Goal: Navigation & Orientation: Find specific page/section

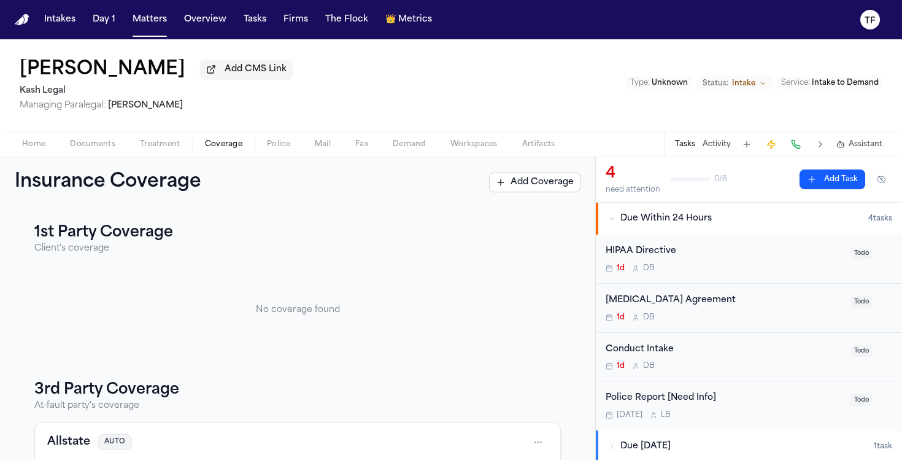
scroll to position [128, 0]
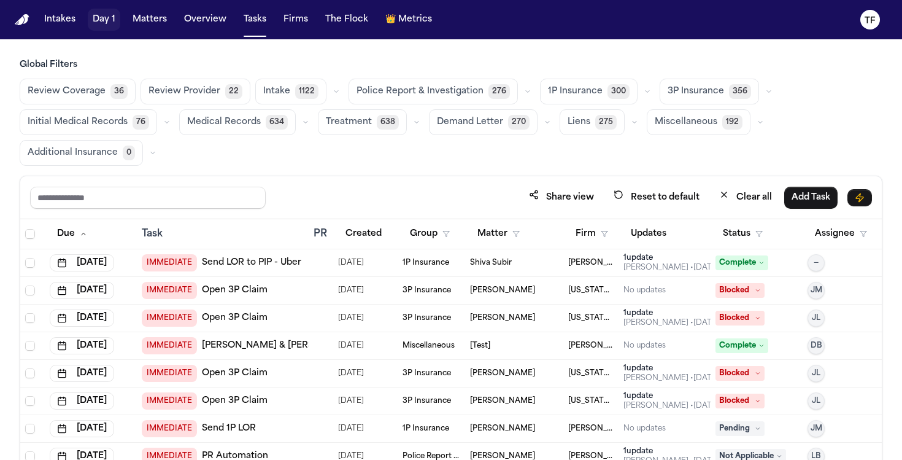
click at [141, 12] on button "Matters" at bounding box center [150, 20] width 44 height 22
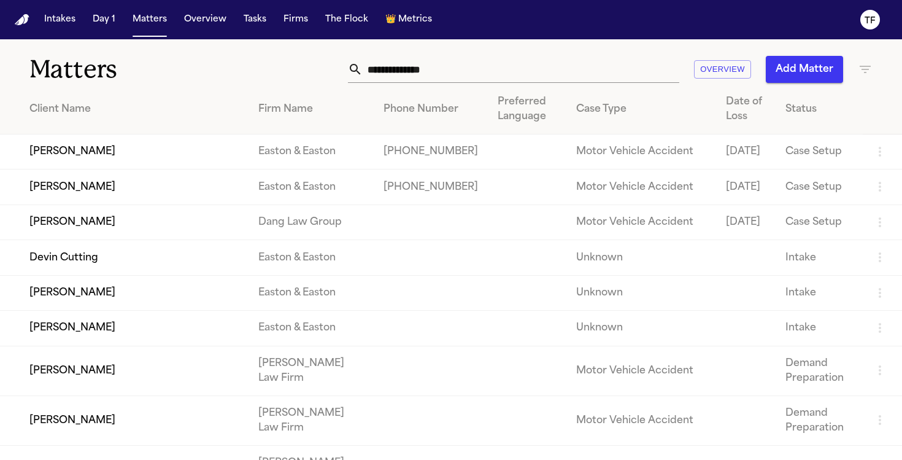
click at [853, 74] on div "Overview Add Matter" at bounding box center [567, 69] width 609 height 27
click at [865, 71] on icon "button" at bounding box center [865, 69] width 15 height 15
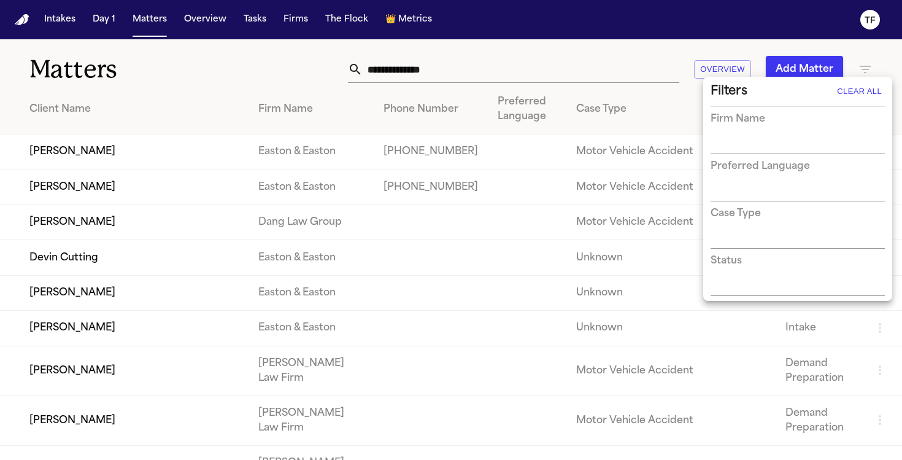
click at [772, 137] on input "text" at bounding box center [789, 144] width 156 height 17
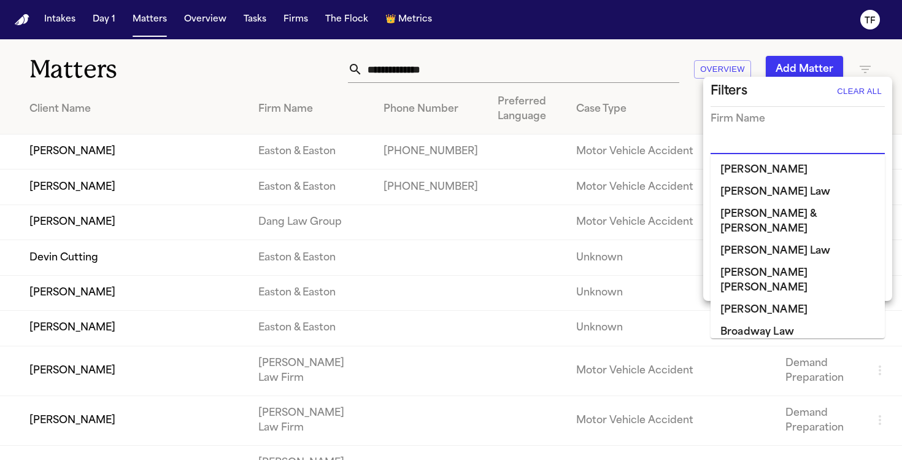
type input "*"
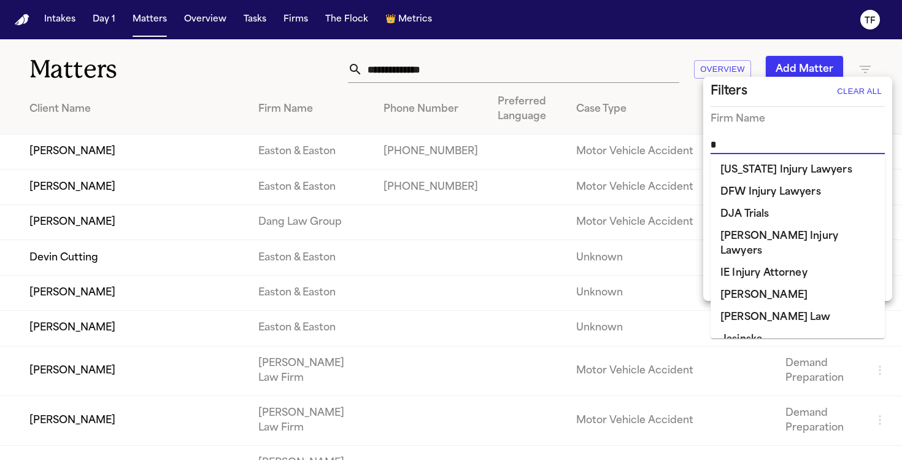
click at [761, 284] on li "[PERSON_NAME]" at bounding box center [798, 295] width 174 height 22
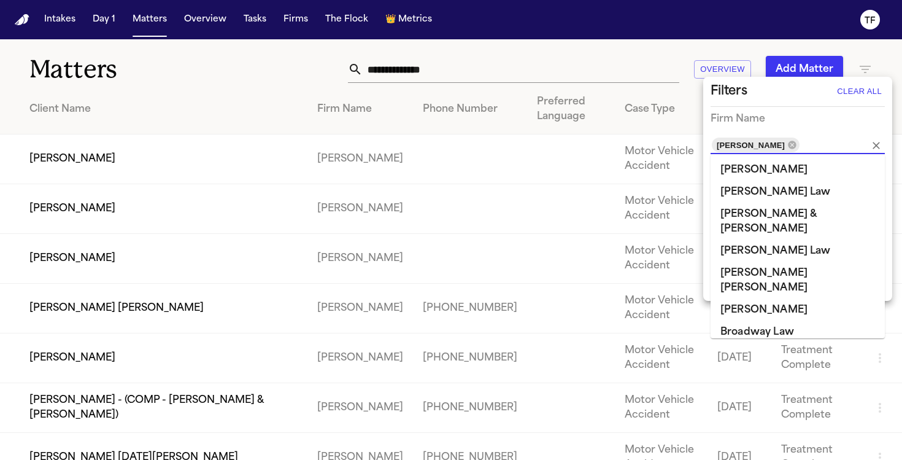
scroll to position [461, 0]
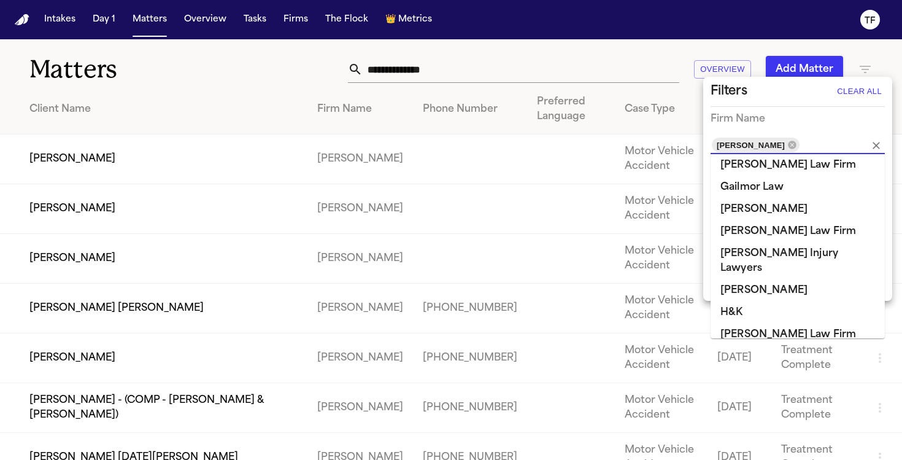
click at [248, 126] on div at bounding box center [451, 230] width 902 height 460
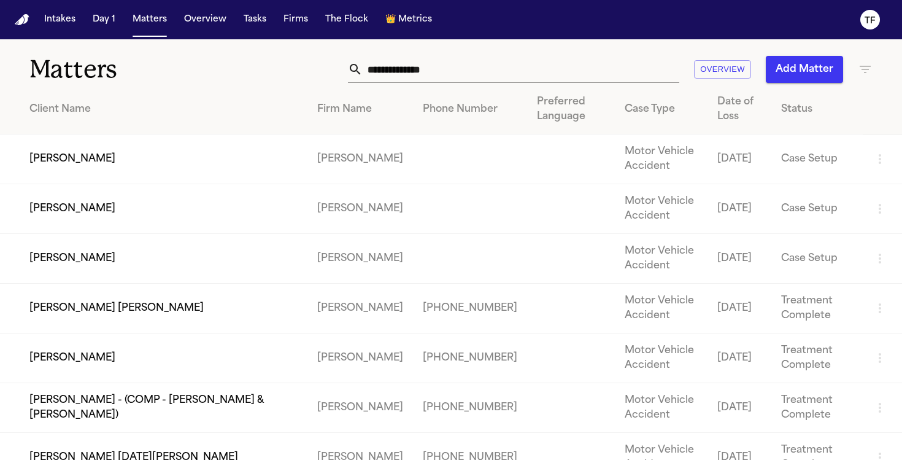
click at [55, 168] on td "[PERSON_NAME]" at bounding box center [153, 159] width 307 height 50
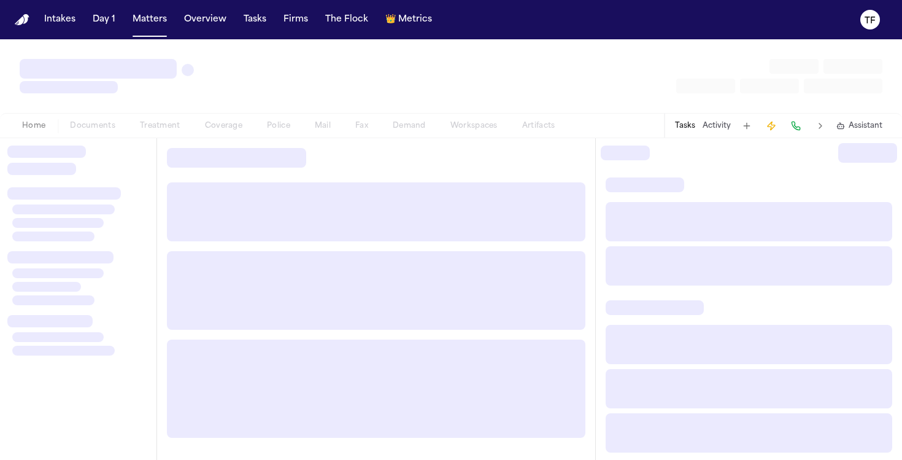
click at [54, 164] on div at bounding box center [78, 299] width 156 height 322
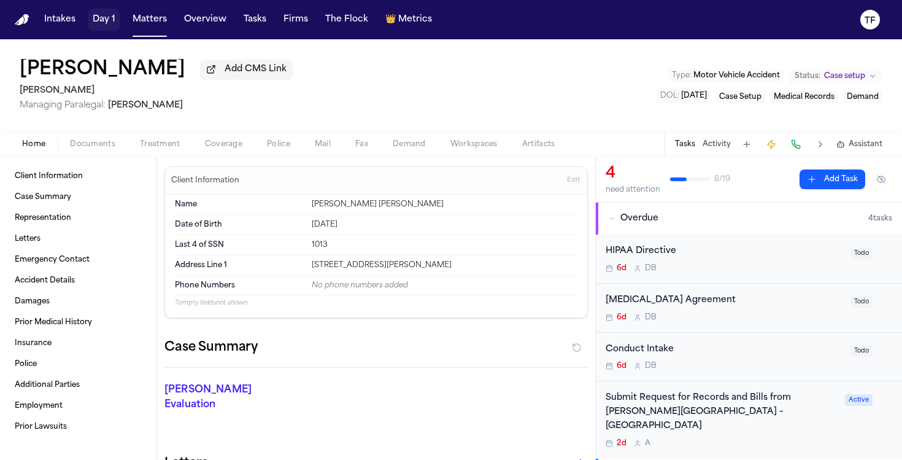
click at [114, 26] on button "Day 1" at bounding box center [104, 20] width 33 height 22
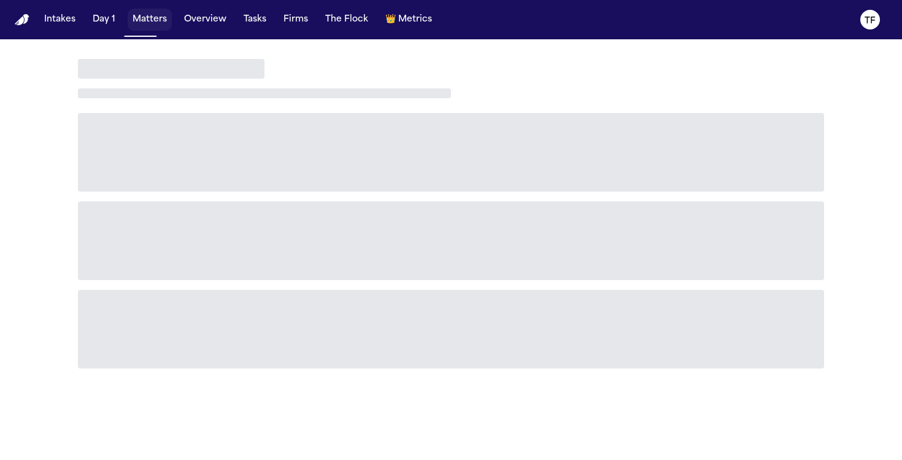
click at [134, 25] on button "Matters" at bounding box center [150, 20] width 44 height 22
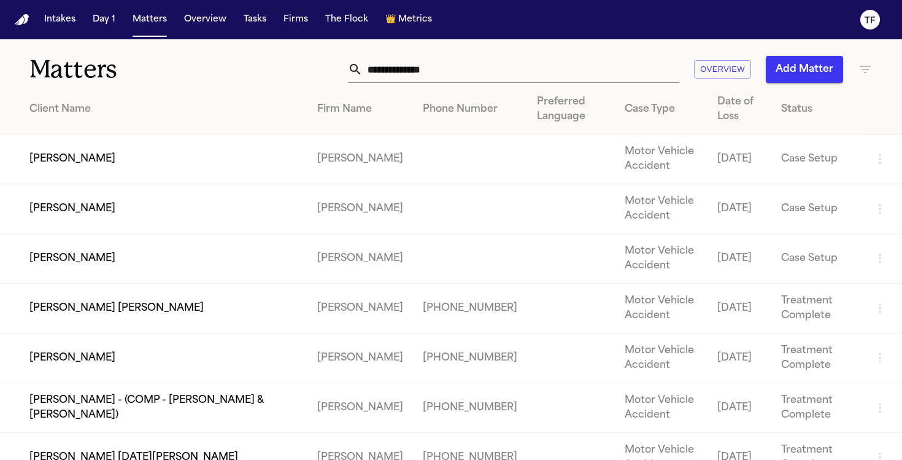
click at [359, 47] on div "Matters Overview Add Matter" at bounding box center [451, 61] width 902 height 45
click at [400, 66] on input "text" at bounding box center [521, 69] width 317 height 27
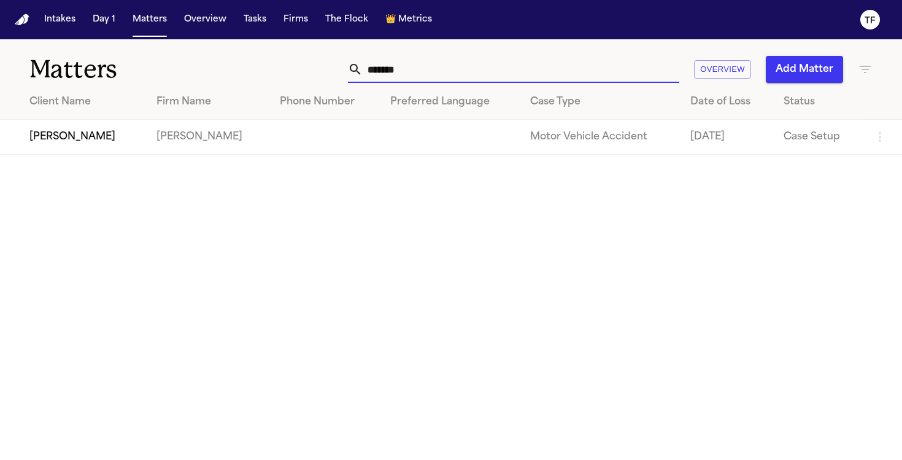
type input "******"
click at [56, 125] on td "[PERSON_NAME]" at bounding box center [73, 137] width 147 height 35
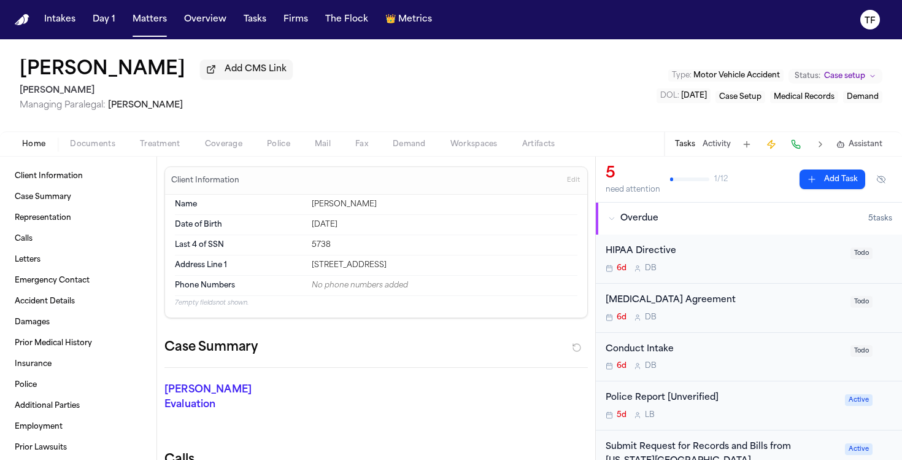
click at [148, 144] on span "Treatment" at bounding box center [160, 144] width 40 height 10
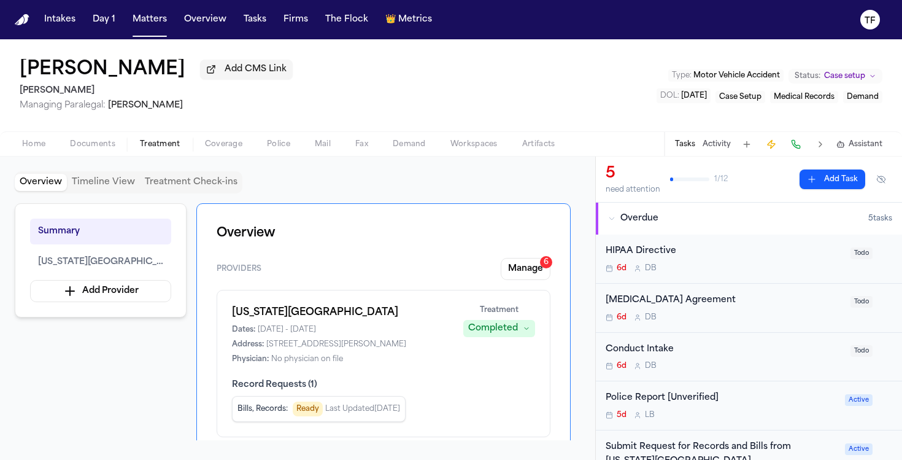
click at [217, 147] on span "Coverage" at bounding box center [223, 144] width 37 height 10
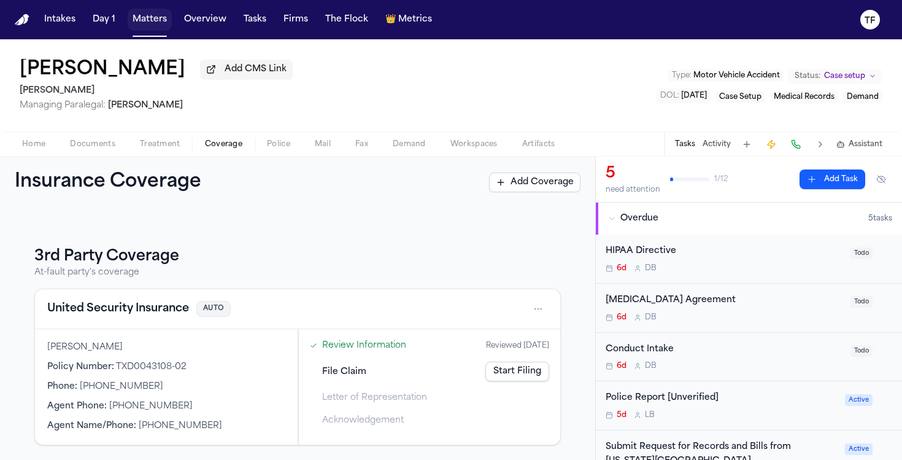
click at [157, 21] on button "Matters" at bounding box center [150, 20] width 44 height 22
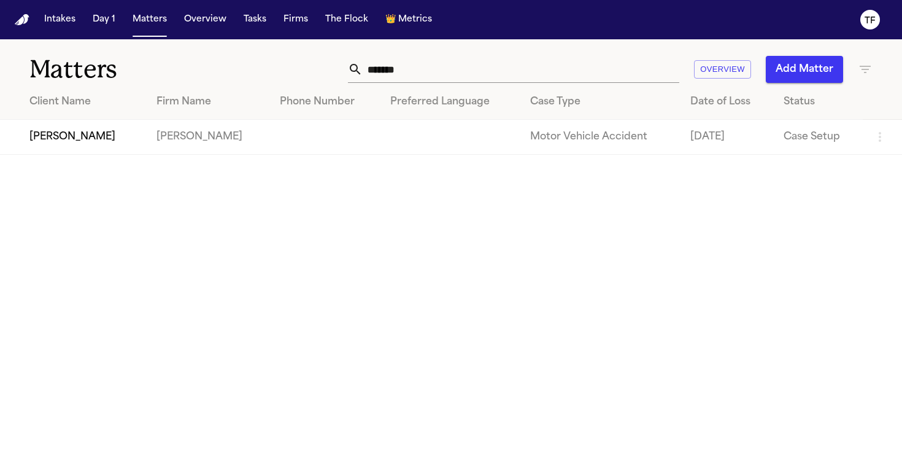
click at [406, 56] on input "******" at bounding box center [521, 69] width 317 height 27
click at [410, 69] on input "******" at bounding box center [521, 69] width 317 height 27
type input "*******"
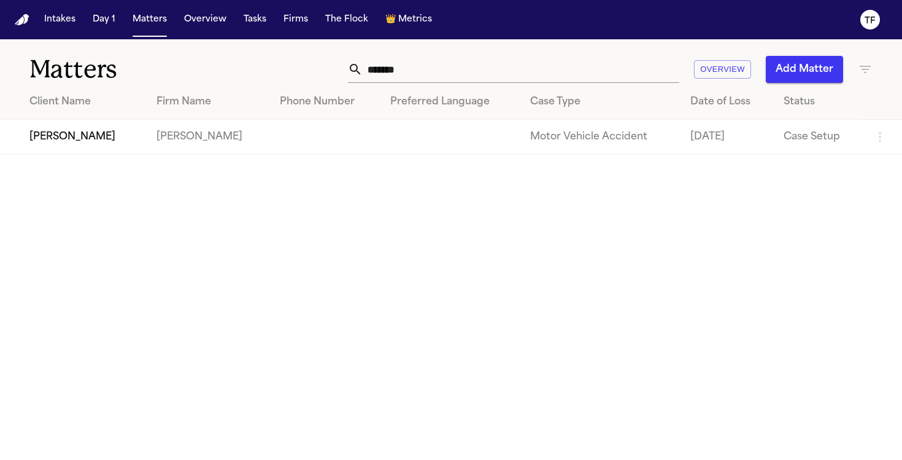
click at [208, 136] on td "[PERSON_NAME]" at bounding box center [208, 137] width 123 height 35
click at [172, 145] on td "[PERSON_NAME]" at bounding box center [208, 137] width 123 height 35
click at [92, 144] on td "[PERSON_NAME]" at bounding box center [73, 137] width 147 height 35
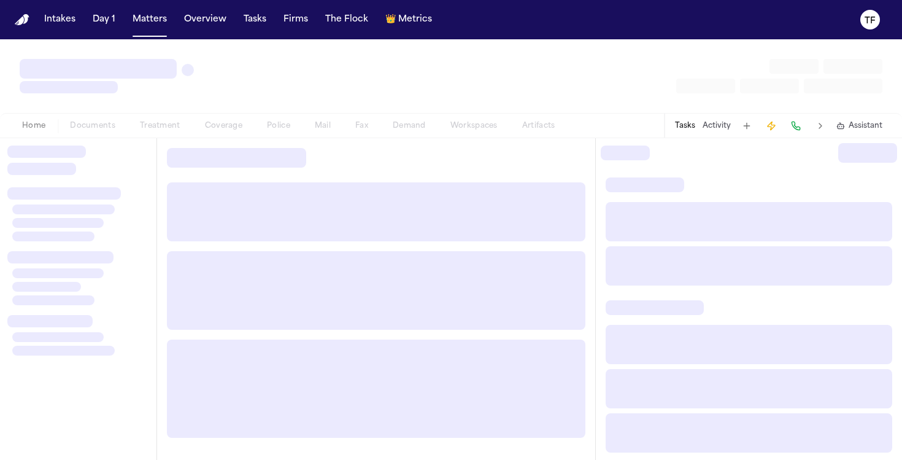
click at [92, 144] on div at bounding box center [78, 299] width 156 height 322
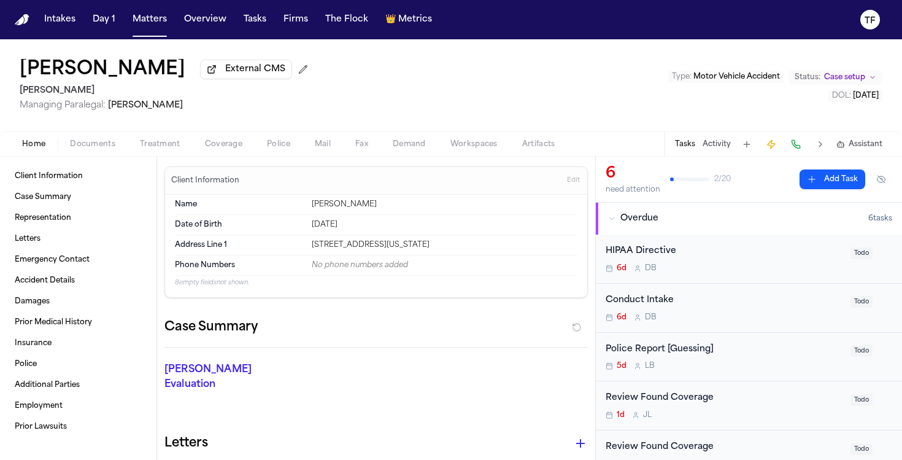
click at [840, 82] on span "Case setup" at bounding box center [844, 77] width 41 height 10
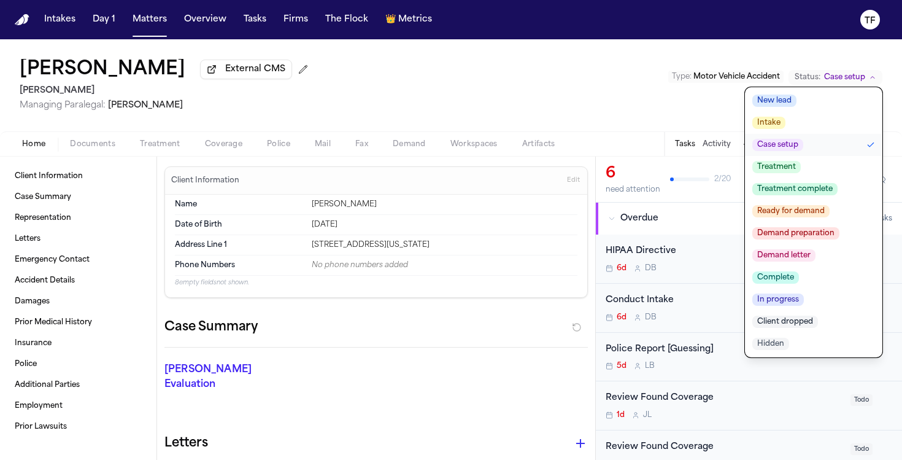
click at [800, 323] on span "Client dropped" at bounding box center [785, 321] width 66 height 12
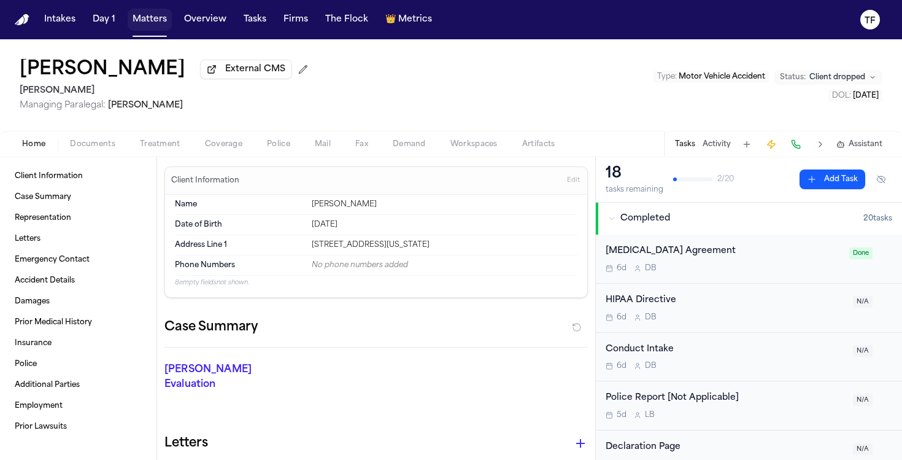
click at [155, 12] on button "Matters" at bounding box center [150, 20] width 44 height 22
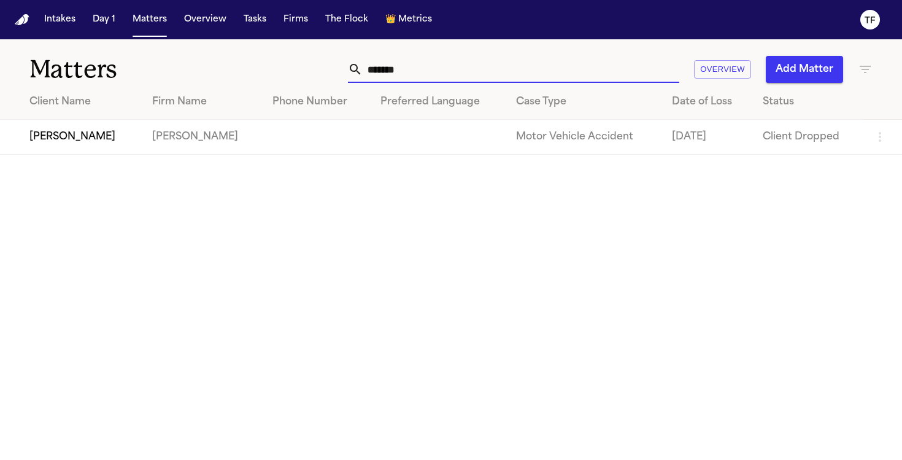
click at [651, 60] on input "*******" at bounding box center [521, 69] width 317 height 27
click at [651, 61] on input "*******" at bounding box center [521, 69] width 317 height 27
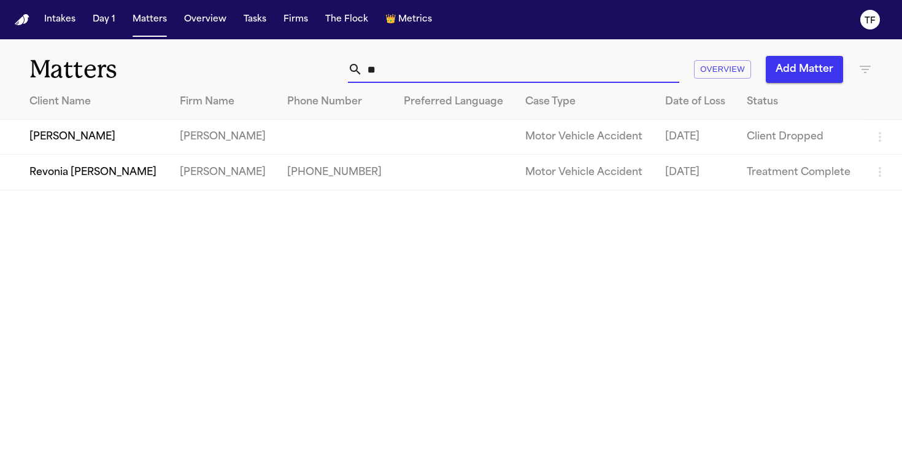
type input "*"
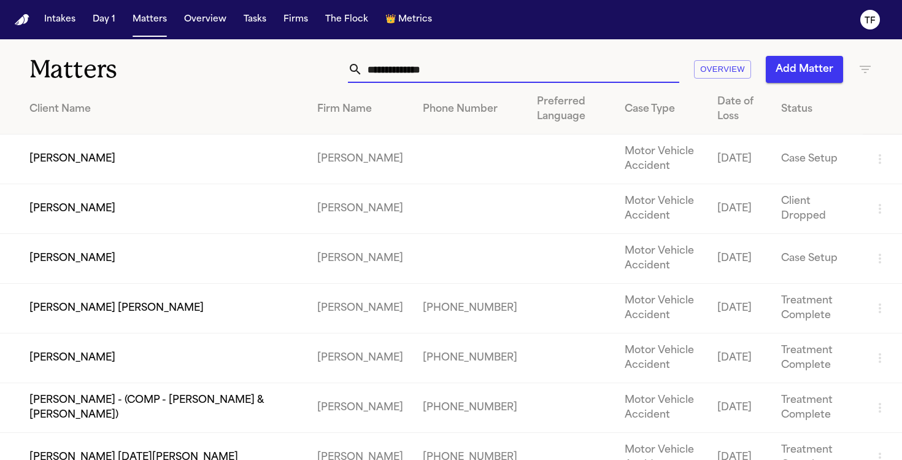
click at [869, 71] on icon "button" at bounding box center [865, 69] width 15 height 15
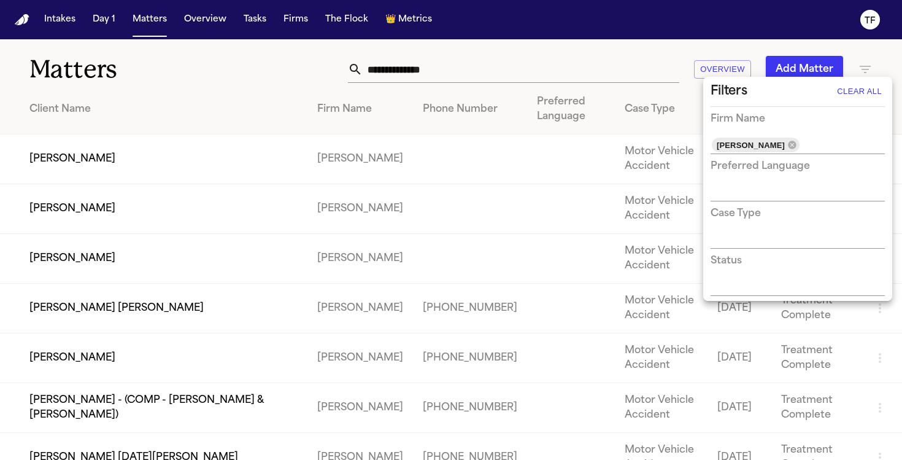
click at [869, 71] on div at bounding box center [451, 230] width 902 height 460
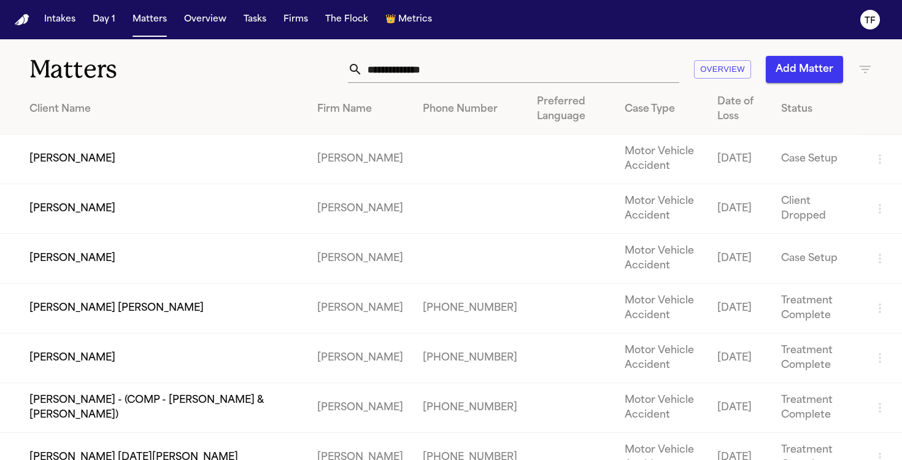
scroll to position [321, 0]
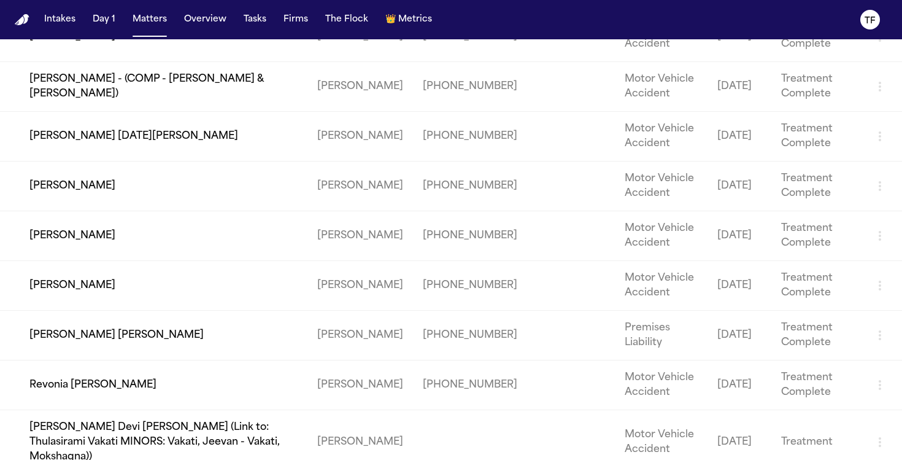
click at [136, 384] on td "Revonia [PERSON_NAME]" at bounding box center [153, 385] width 307 height 50
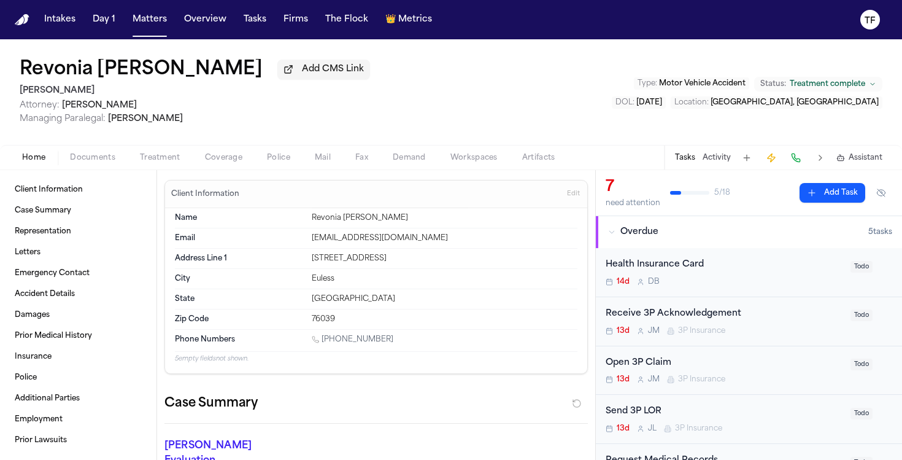
click at [147, 150] on div "Home Documents Treatment Coverage Police Mail Fax Demand Workspaces Artifacts T…" at bounding box center [451, 157] width 902 height 25
click at [147, 151] on div "Home Documents Treatment Coverage Police Mail Fax Demand Workspaces Artifacts T…" at bounding box center [451, 157] width 902 height 25
click at [150, 156] on span "Treatment" at bounding box center [160, 158] width 40 height 10
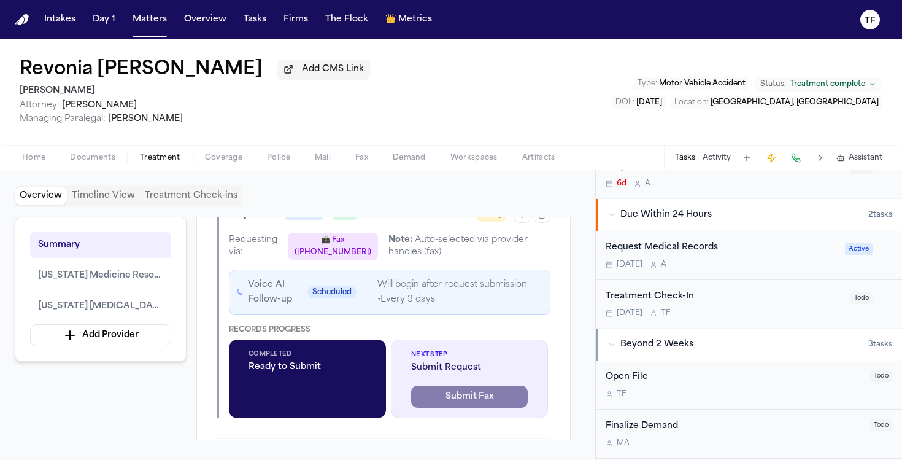
scroll to position [297, 0]
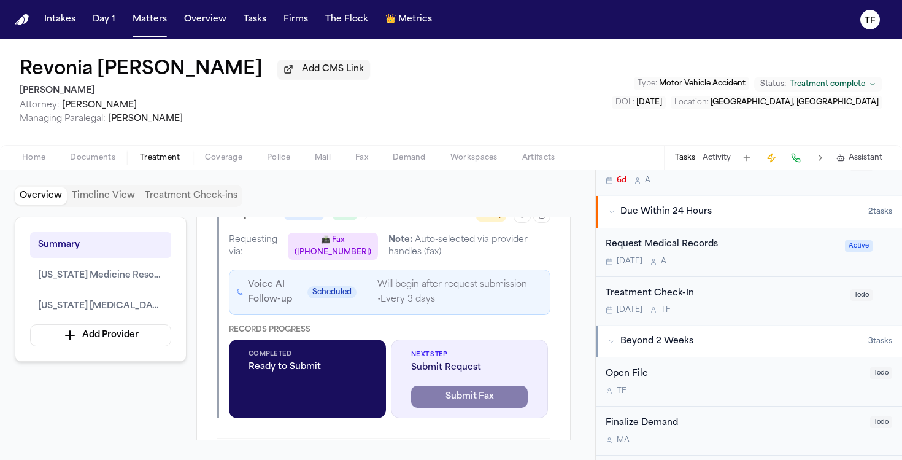
click at [718, 252] on div "Request Medical Records" at bounding box center [722, 244] width 232 height 14
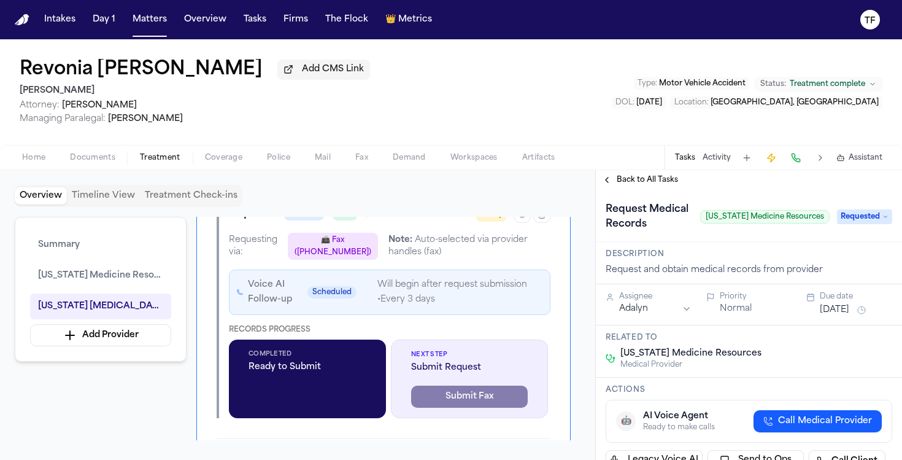
click at [604, 183] on button "Back to All Tasks" at bounding box center [640, 180] width 88 height 10
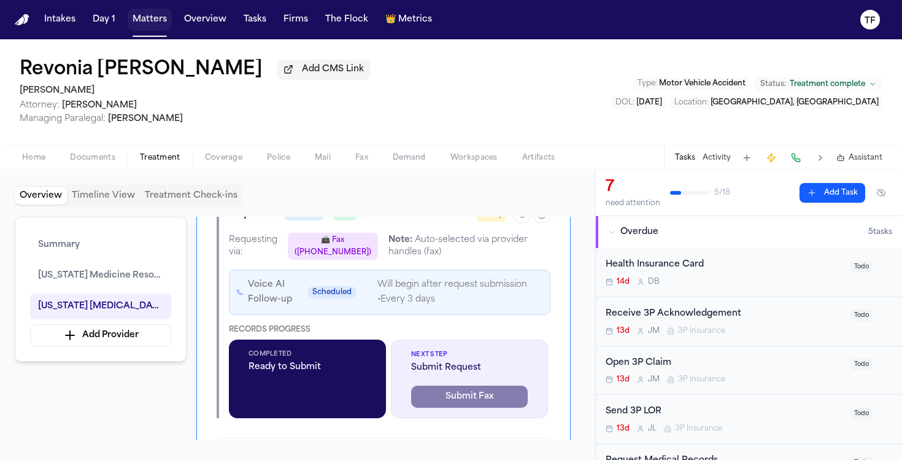
click at [147, 28] on button "Matters" at bounding box center [150, 20] width 44 height 22
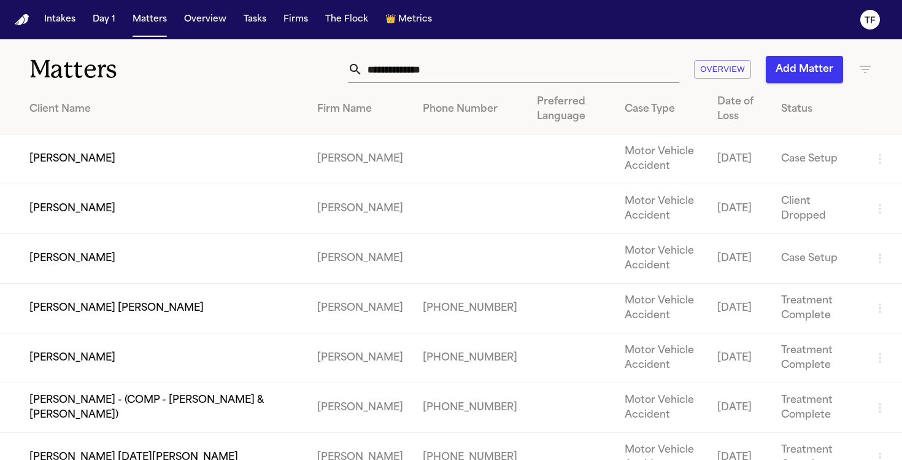
click at [420, 68] on input "text" at bounding box center [521, 69] width 317 height 27
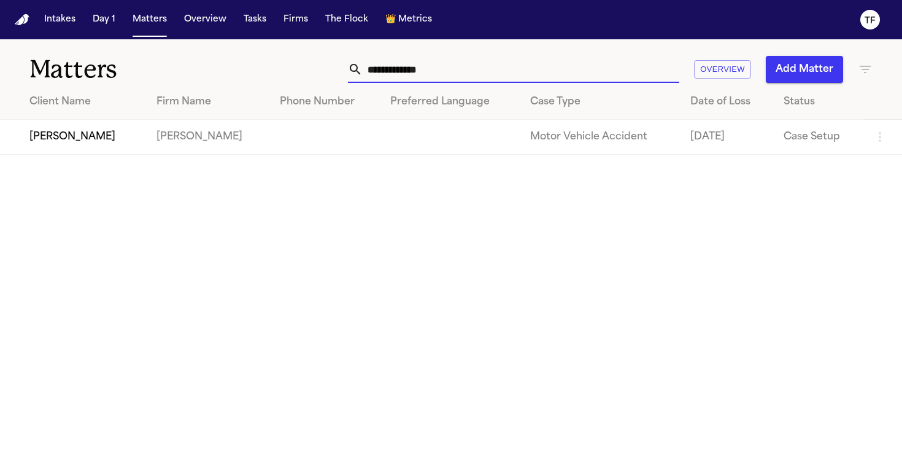
type input "**********"
click at [76, 127] on td "[PERSON_NAME]" at bounding box center [73, 137] width 147 height 35
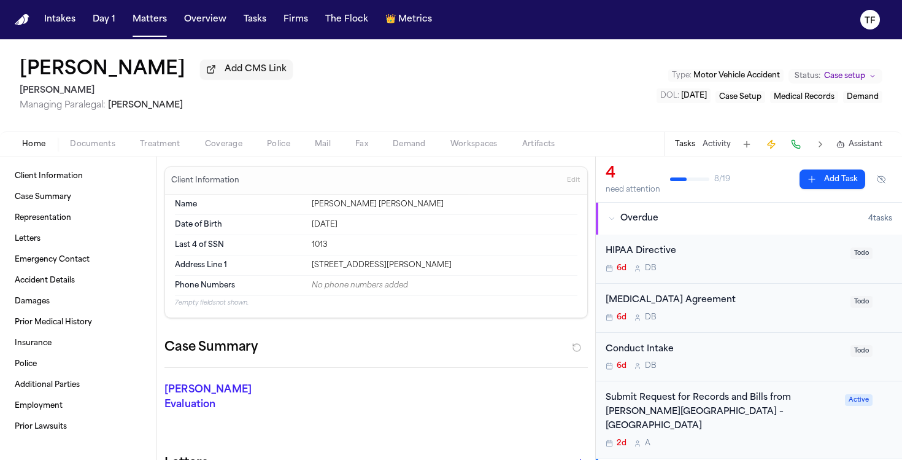
click at [77, 144] on span "Documents" at bounding box center [92, 144] width 45 height 10
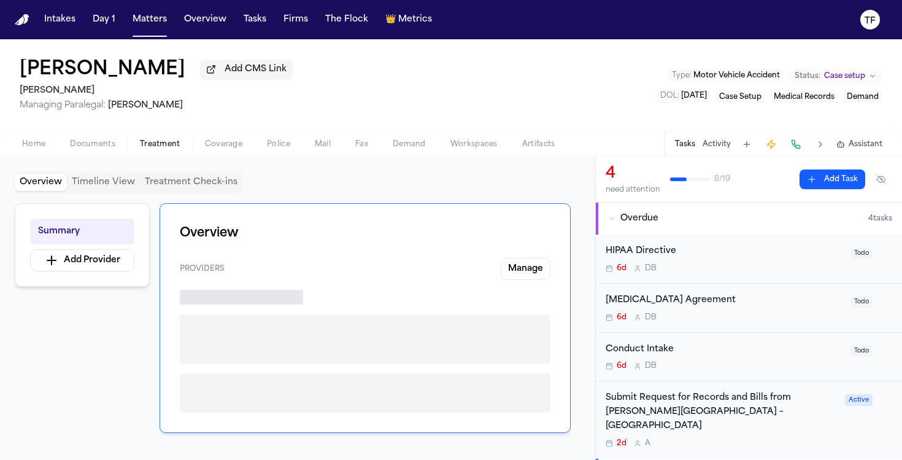
click at [156, 149] on span "Treatment" at bounding box center [160, 144] width 40 height 10
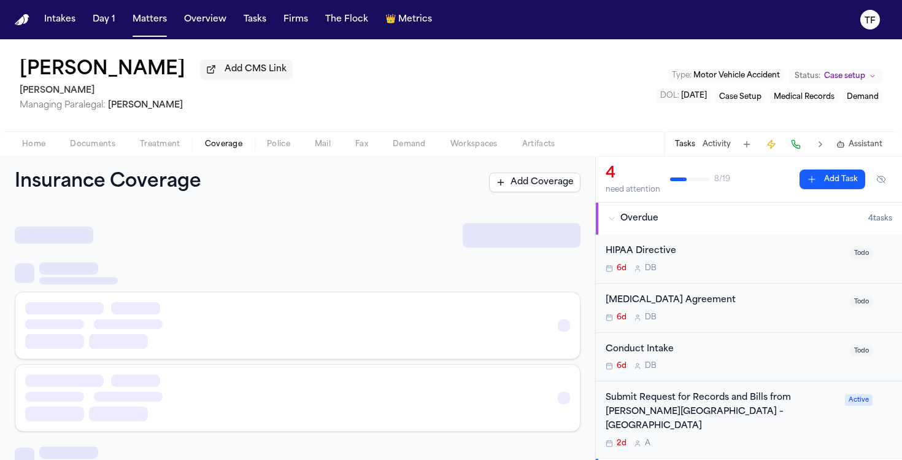
click at [237, 149] on span "Coverage" at bounding box center [223, 144] width 37 height 10
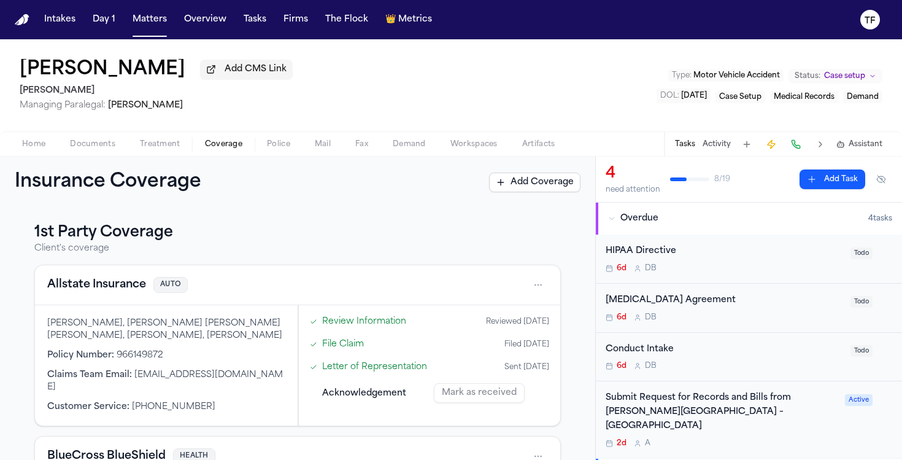
click at [168, 154] on div "Home Documents Treatment Coverage Police Mail Fax Demand Workspaces Artifacts T…" at bounding box center [451, 143] width 902 height 25
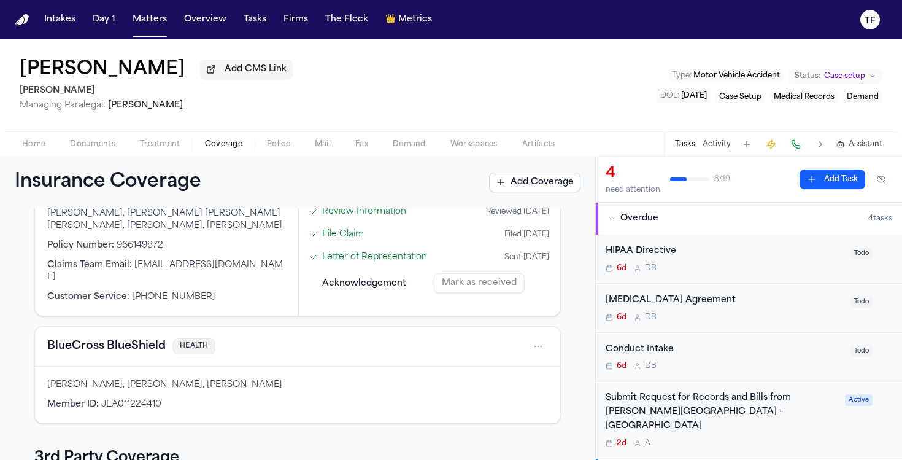
scroll to position [255, 0]
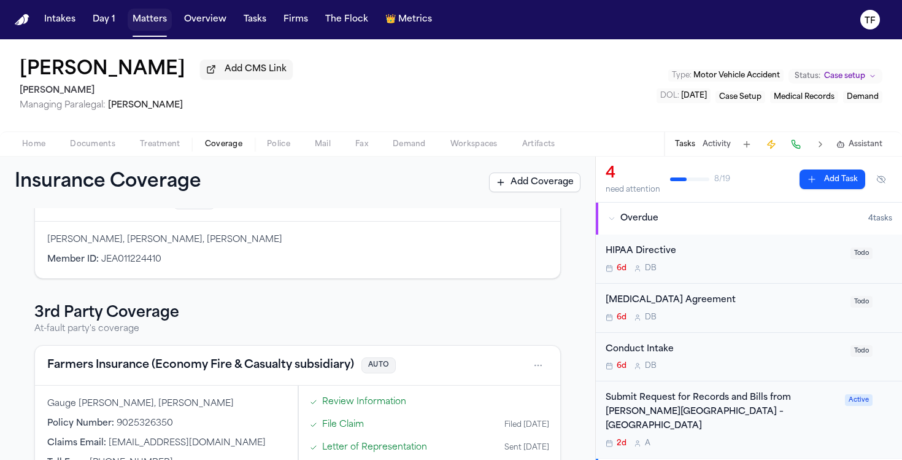
click at [163, 26] on button "Matters" at bounding box center [150, 20] width 44 height 22
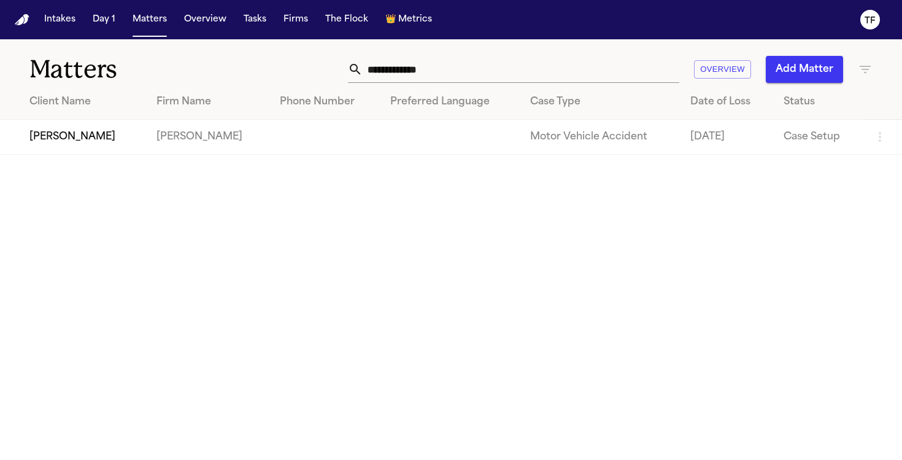
click at [461, 75] on input "**********" at bounding box center [521, 69] width 317 height 27
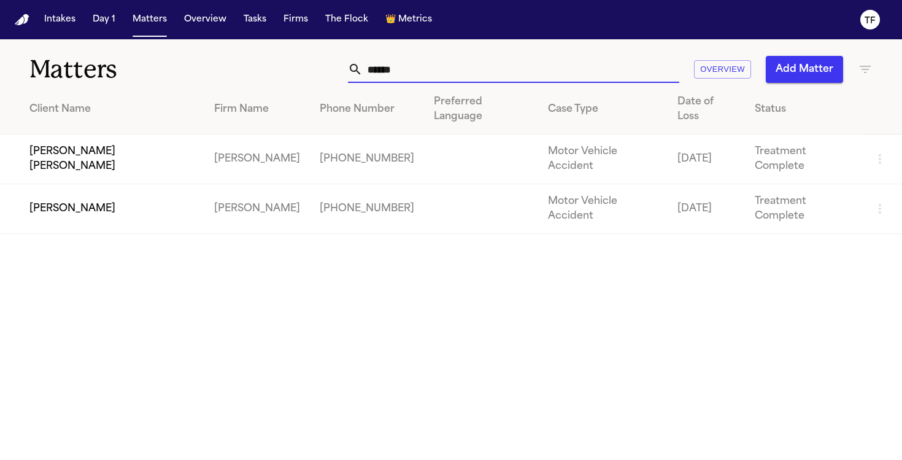
type input "*****"
click at [106, 140] on td "[PERSON_NAME] [PERSON_NAME]" at bounding box center [102, 159] width 204 height 50
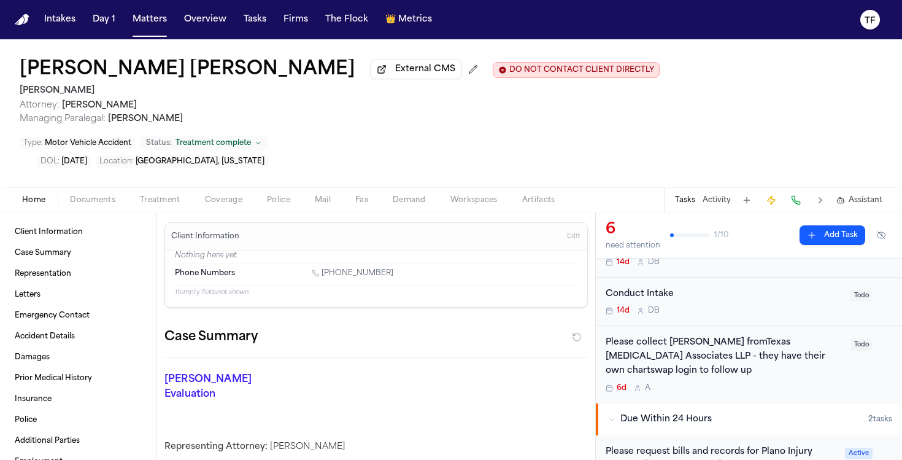
scroll to position [139, 0]
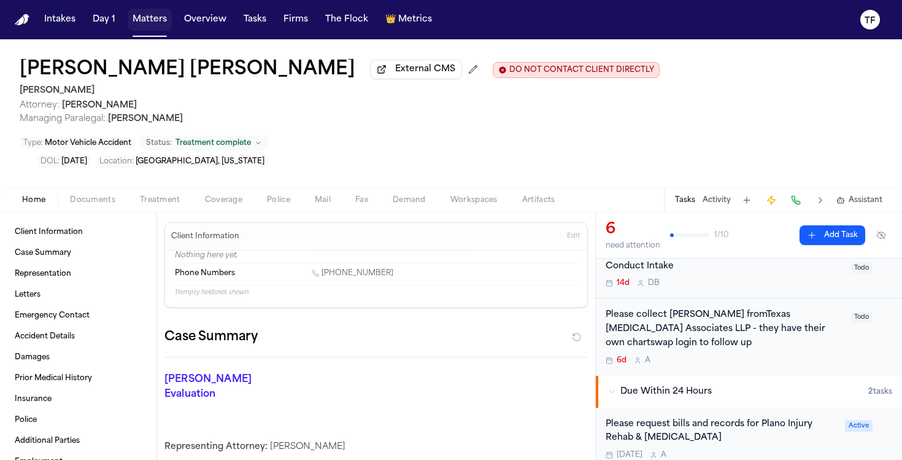
click at [150, 17] on button "Matters" at bounding box center [150, 20] width 44 height 22
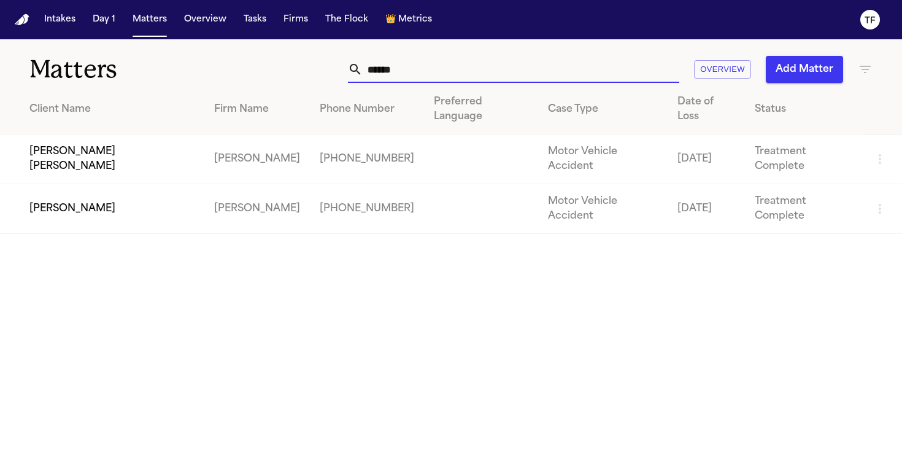
click at [417, 75] on input "*****" at bounding box center [521, 69] width 317 height 27
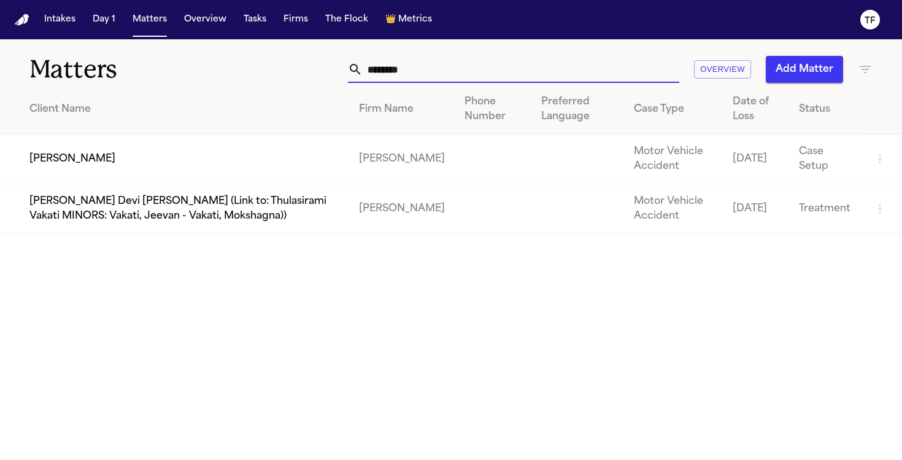
type input "*******"
click at [212, 140] on td "[PERSON_NAME]" at bounding box center [174, 159] width 349 height 50
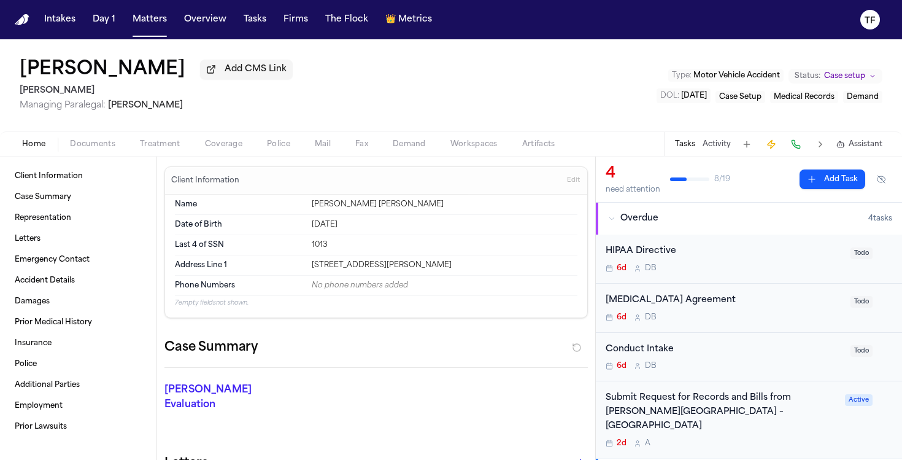
click at [180, 152] on button "Treatment" at bounding box center [160, 144] width 65 height 15
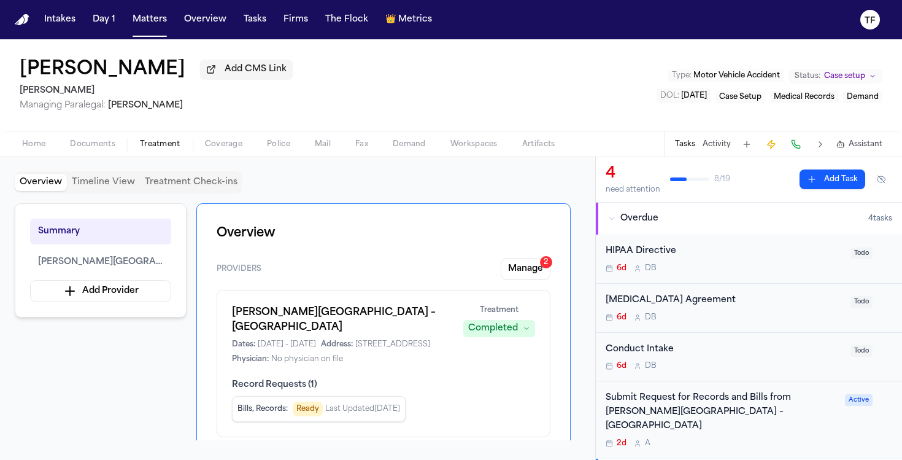
click at [97, 147] on span "Documents" at bounding box center [92, 144] width 45 height 10
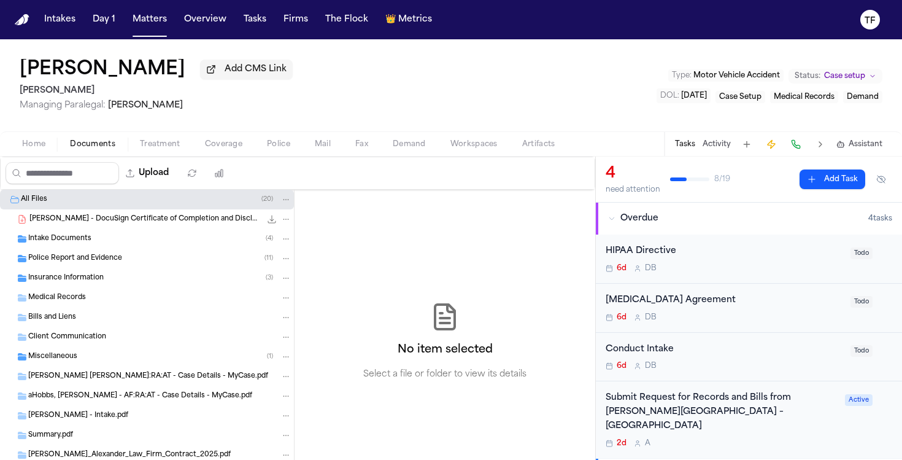
click at [83, 287] on div "Insurance Information ( 3 )" at bounding box center [147, 278] width 294 height 20
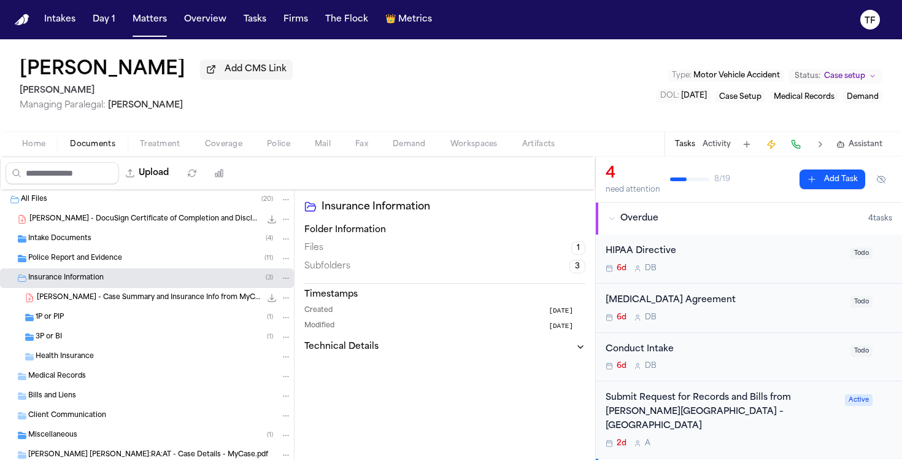
click at [83, 326] on div "1P or PIP ( 1 )" at bounding box center [147, 317] width 294 height 20
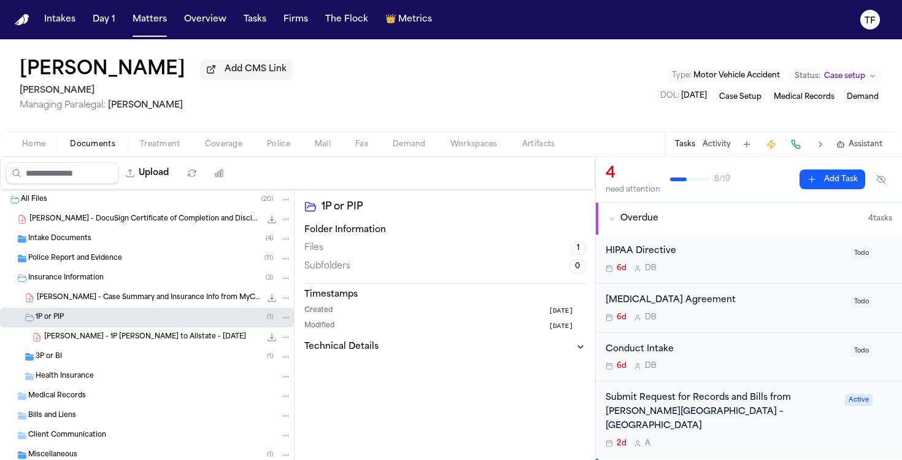
click at [63, 366] on div "3P or BI ( 1 )" at bounding box center [147, 357] width 294 height 20
